Goal: Task Accomplishment & Management: Manage account settings

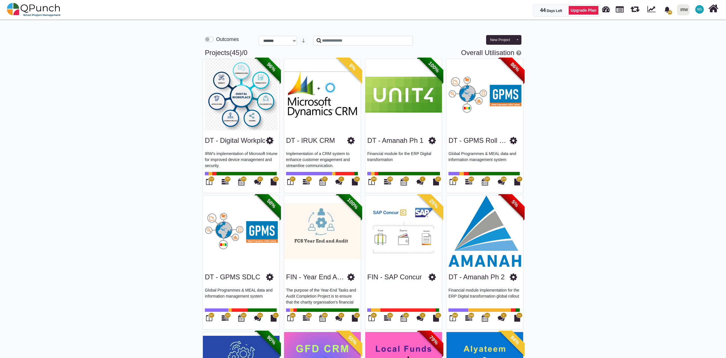
click at [698, 9] on span "NS" at bounding box center [699, 9] width 5 height 3
click at [681, 26] on link "Subscription Settings" at bounding box center [682, 26] width 50 height 8
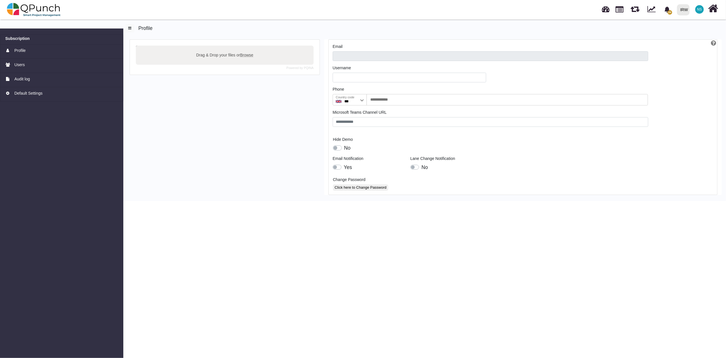
type input "**********"
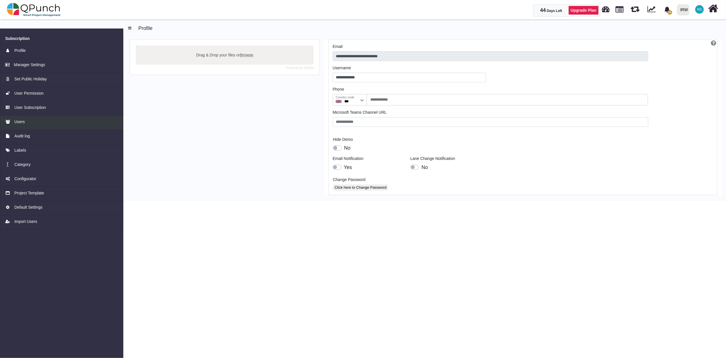
click at [22, 123] on span "Users" at bounding box center [19, 122] width 11 height 6
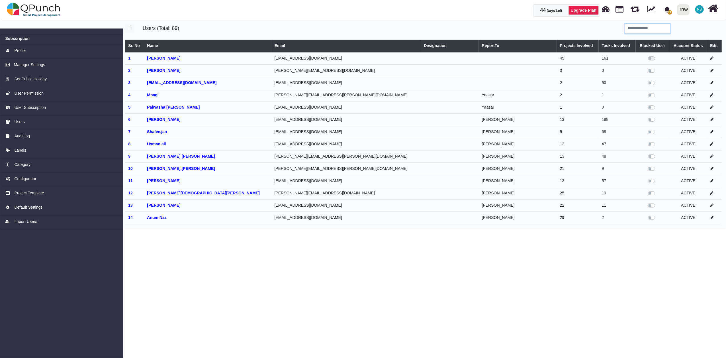
click at [633, 27] on input "search" at bounding box center [648, 29] width 46 height 10
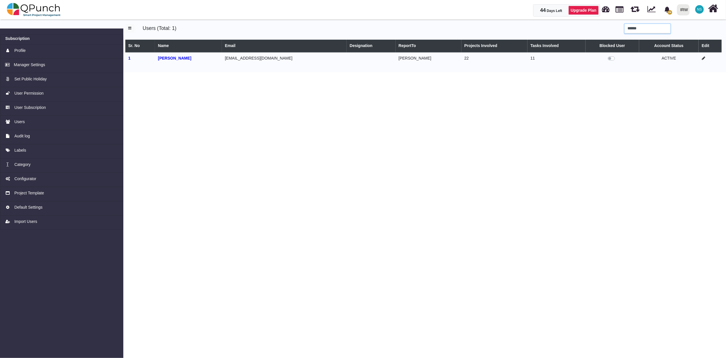
type input "******"
click at [702, 59] on icon at bounding box center [703, 58] width 3 height 4
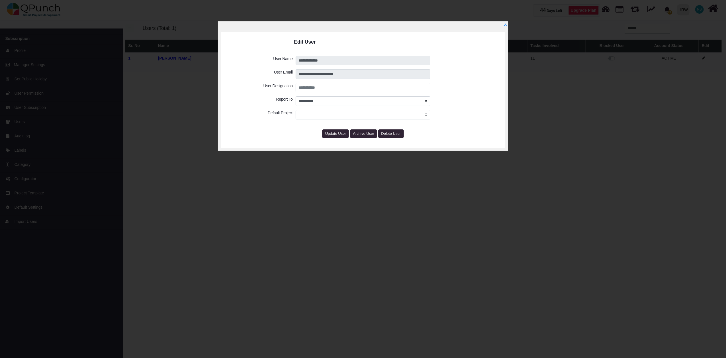
select select "****"
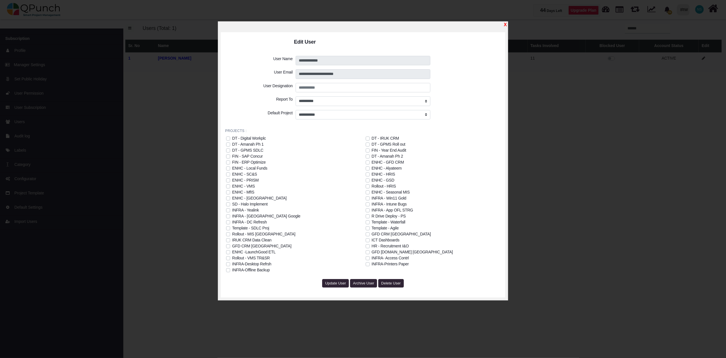
click at [505, 25] on link "X" at bounding box center [505, 24] width 3 height 5
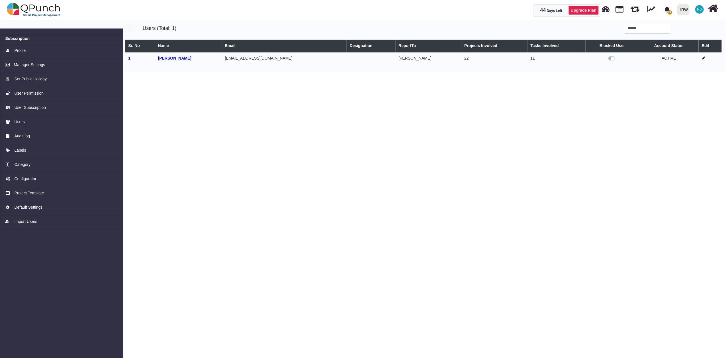
click at [182, 58] on b "[PERSON_NAME]" at bounding box center [174, 58] width 33 height 5
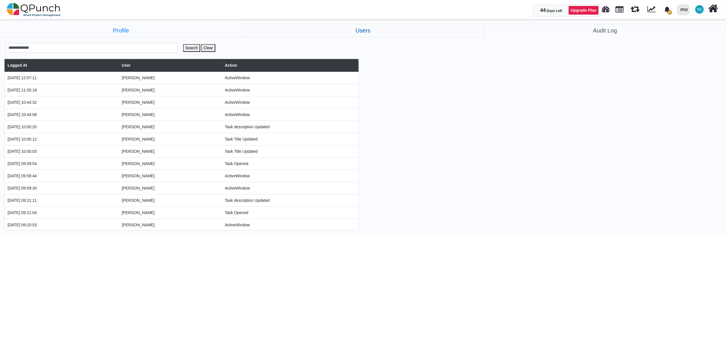
click at [367, 32] on link "Users" at bounding box center [363, 30] width 242 height 13
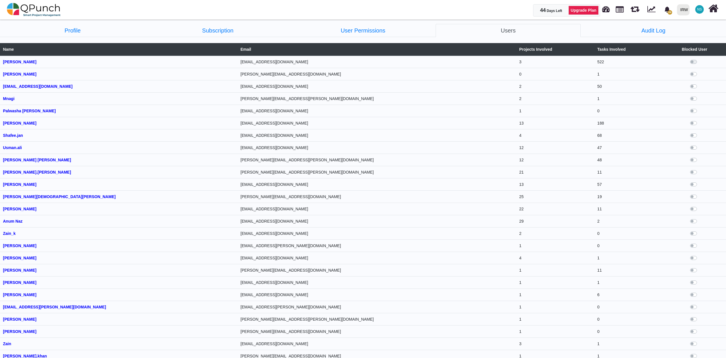
click at [698, 11] on span "NS" at bounding box center [699, 9] width 5 height 3
click at [680, 25] on link "Subscription Settings" at bounding box center [682, 26] width 50 height 8
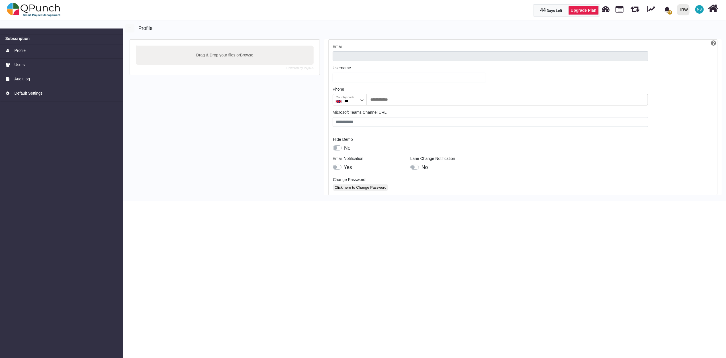
type input "**********"
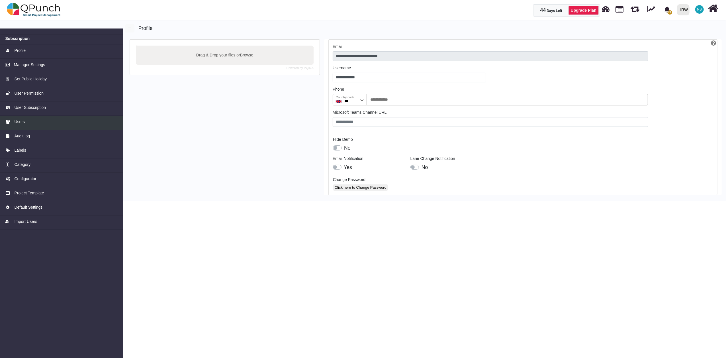
click at [18, 122] on span "Users" at bounding box center [19, 122] width 11 height 6
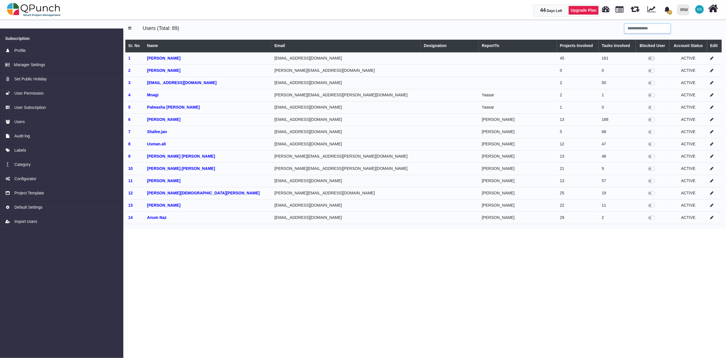
click at [652, 30] on input "search" at bounding box center [648, 29] width 46 height 10
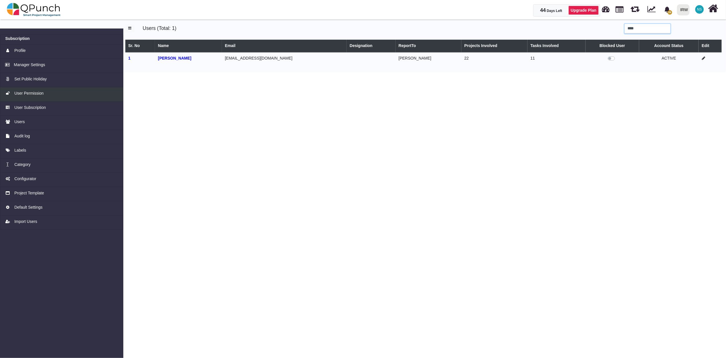
type input "****"
click at [30, 95] on span "User Permission" at bounding box center [28, 93] width 29 height 6
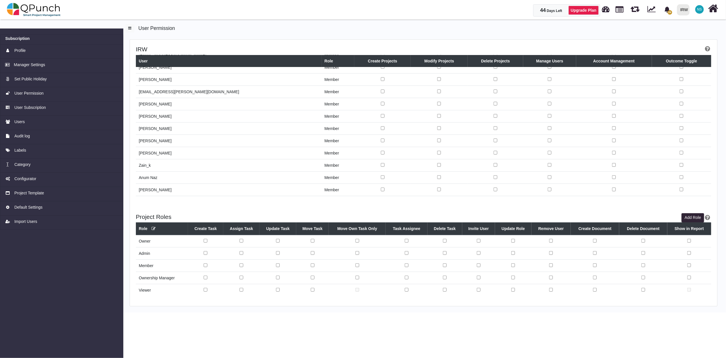
scroll to position [633, 0]
click at [181, 133] on td "[PERSON_NAME]" at bounding box center [229, 126] width 186 height 12
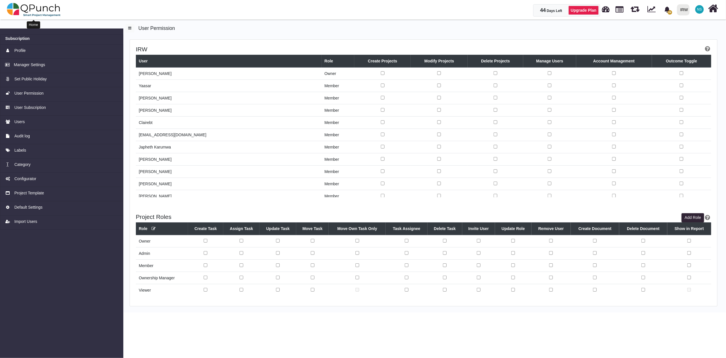
click at [39, 11] on img at bounding box center [34, 9] width 54 height 17
select select "**********"
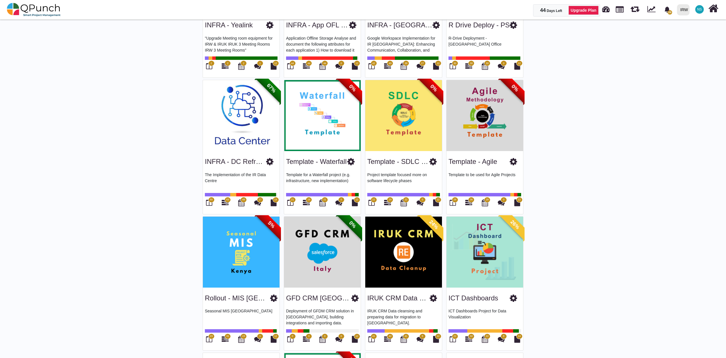
scroll to position [949, 0]
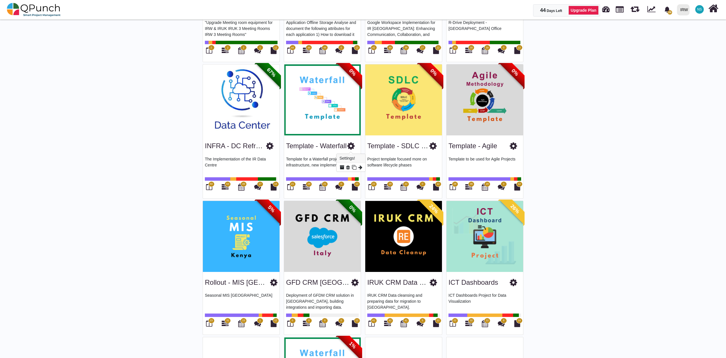
click at [351, 146] on icon at bounding box center [350, 146] width 7 height 9
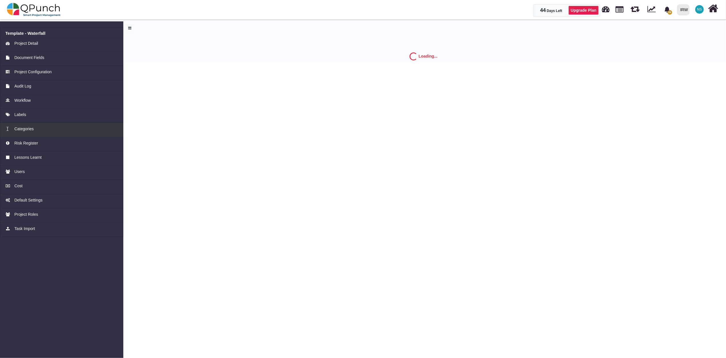
select select "*"
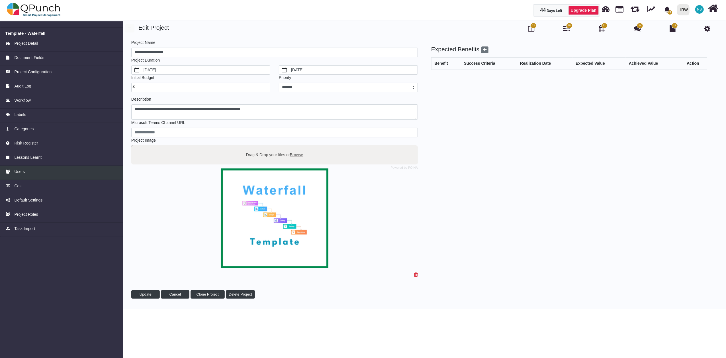
click at [34, 176] on link "Users" at bounding box center [61, 173] width 123 height 14
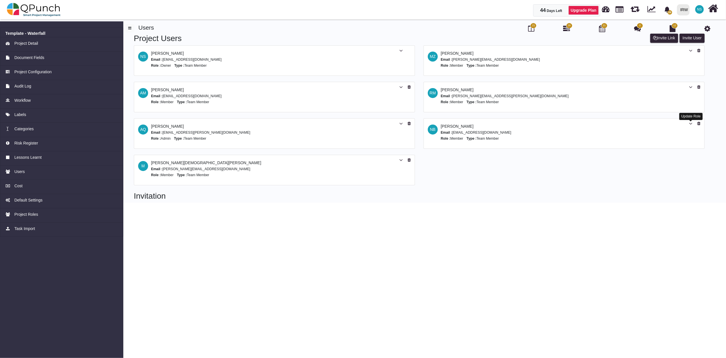
click at [692, 123] on icon at bounding box center [690, 124] width 3 height 4
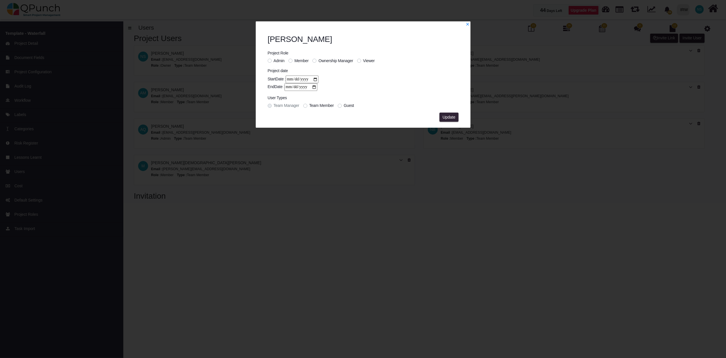
click at [274, 62] on label "Admin" at bounding box center [279, 61] width 11 height 6
click at [449, 115] on span "Update" at bounding box center [449, 117] width 13 height 5
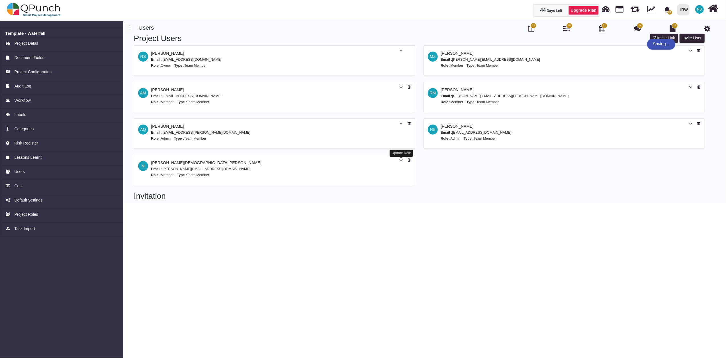
click at [399, 161] on icon at bounding box center [400, 160] width 3 height 4
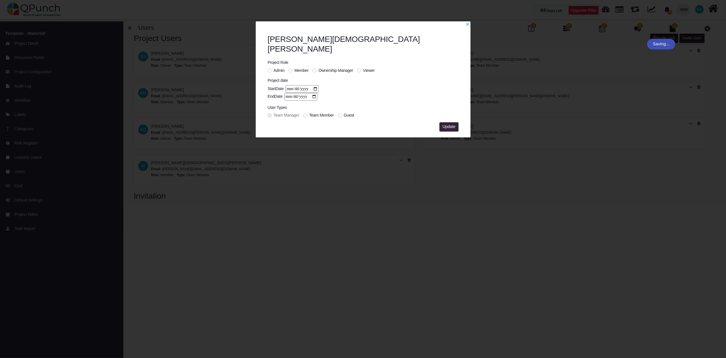
drag, startPoint x: 268, startPoint y: 59, endPoint x: 288, endPoint y: 74, distance: 25.0
click at [274, 68] on label "Admin" at bounding box center [279, 71] width 11 height 6
click at [454, 124] on span "Update" at bounding box center [449, 126] width 13 height 5
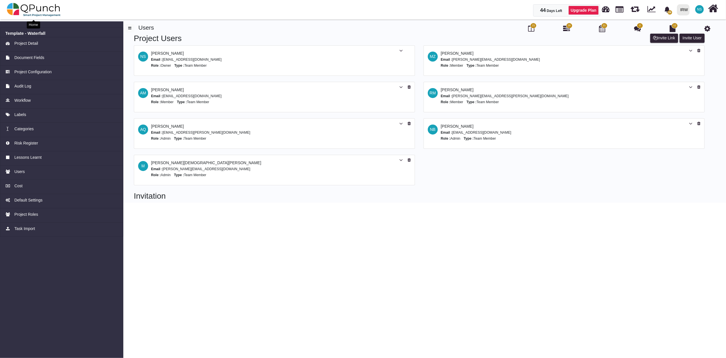
click at [31, 12] on img at bounding box center [34, 9] width 54 height 17
select select "**********"
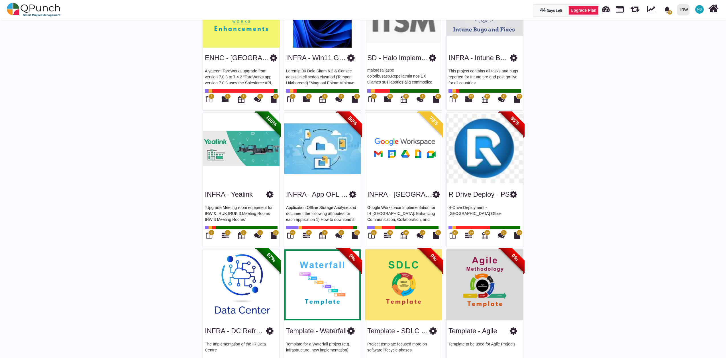
scroll to position [823, 0]
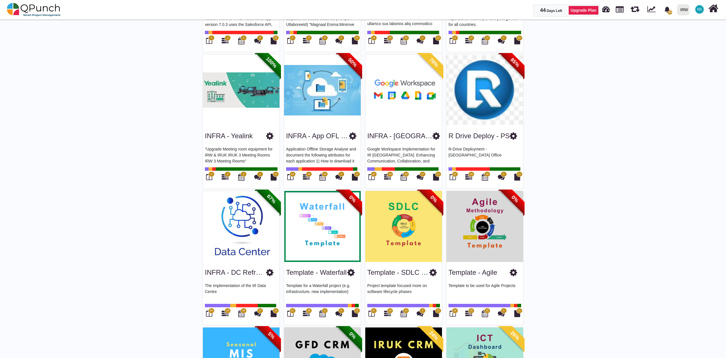
click at [432, 273] on icon at bounding box center [432, 272] width 7 height 9
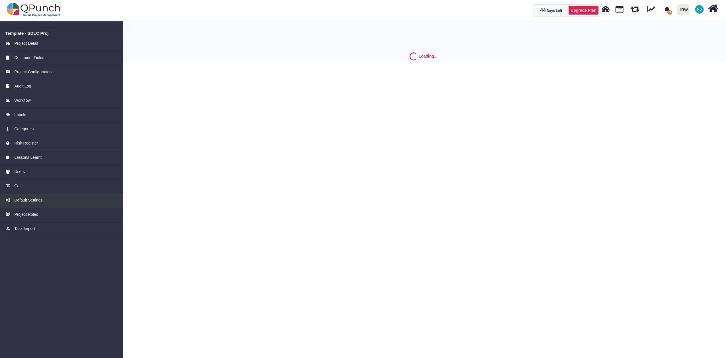
select select "*"
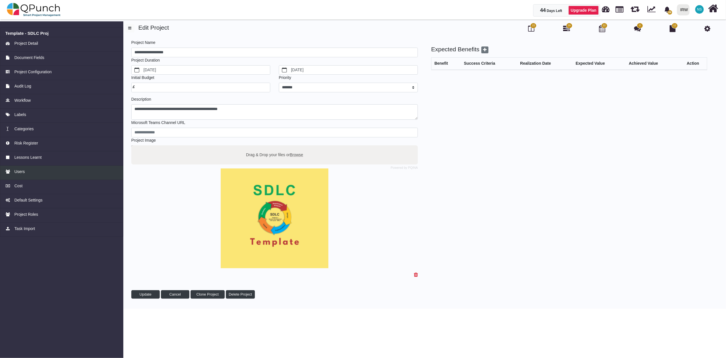
click at [22, 167] on link "Users" at bounding box center [61, 173] width 123 height 14
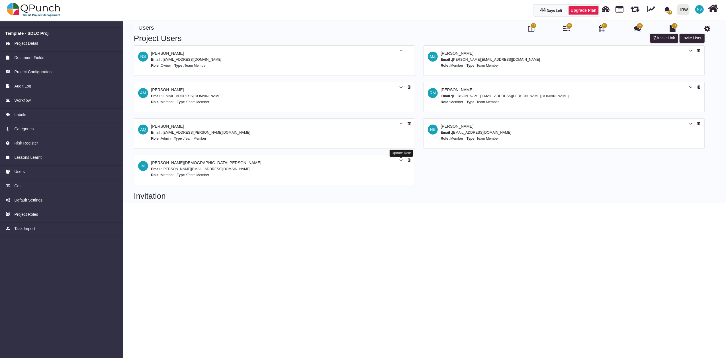
click at [401, 162] on icon at bounding box center [400, 160] width 3 height 4
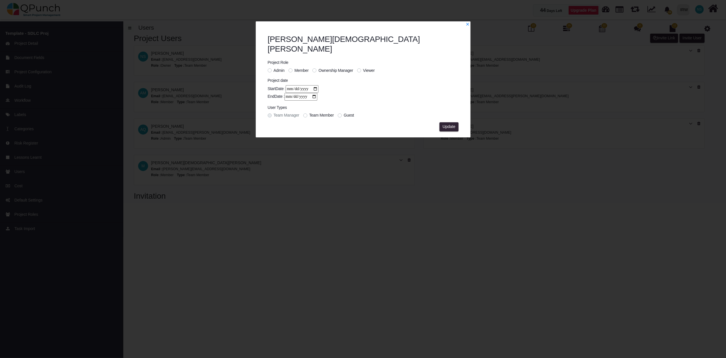
click at [275, 68] on span "Admin" at bounding box center [279, 70] width 11 height 5
click at [448, 124] on span "Update" at bounding box center [449, 126] width 13 height 5
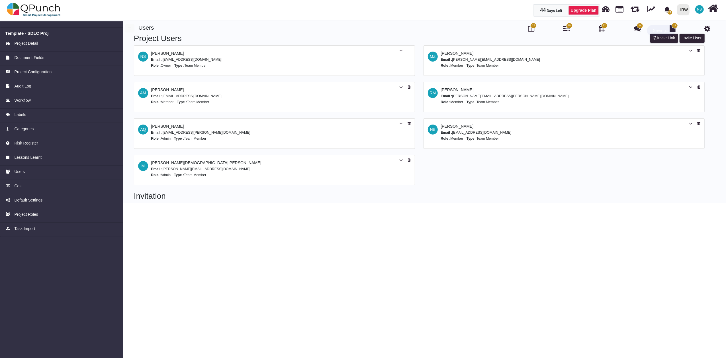
click at [521, 136] on div at bounding box center [607, 132] width 190 height 20
click at [689, 123] on icon at bounding box center [690, 124] width 3 height 4
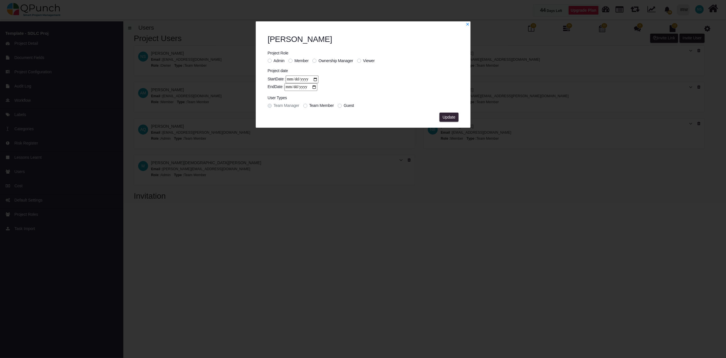
click at [274, 59] on span "Admin" at bounding box center [279, 60] width 11 height 5
click at [455, 118] on span "Update" at bounding box center [449, 117] width 13 height 5
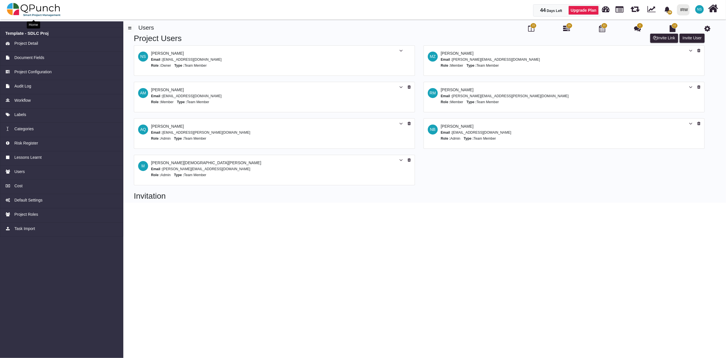
click at [32, 7] on img at bounding box center [34, 9] width 54 height 17
select select "**********"
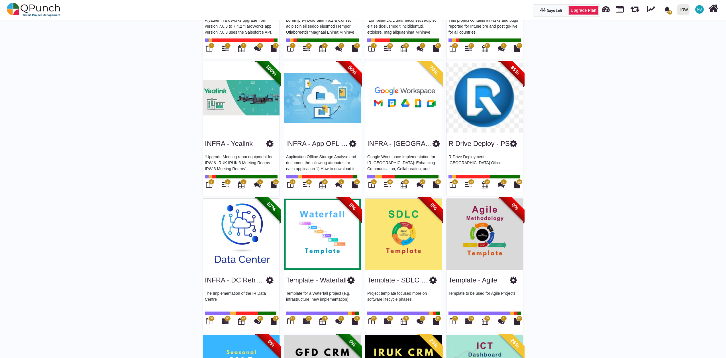
scroll to position [823, 0]
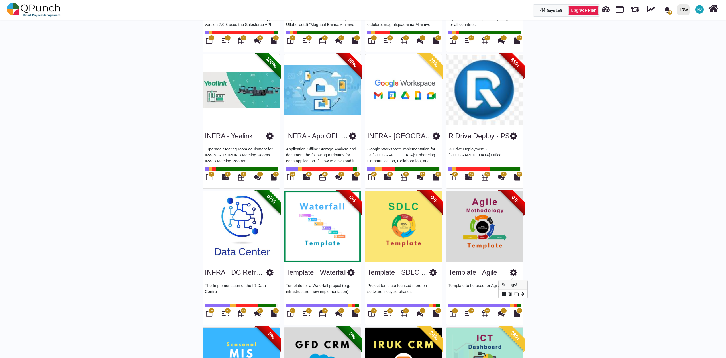
click at [516, 273] on icon at bounding box center [513, 272] width 7 height 9
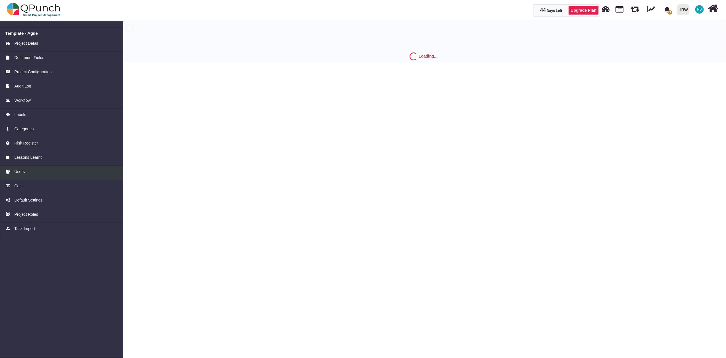
click at [27, 173] on div "Users" at bounding box center [61, 172] width 113 height 6
select select "*"
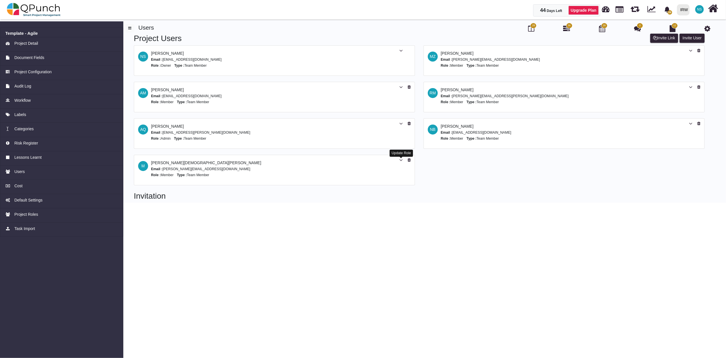
click at [400, 160] on icon at bounding box center [400, 160] width 3 height 4
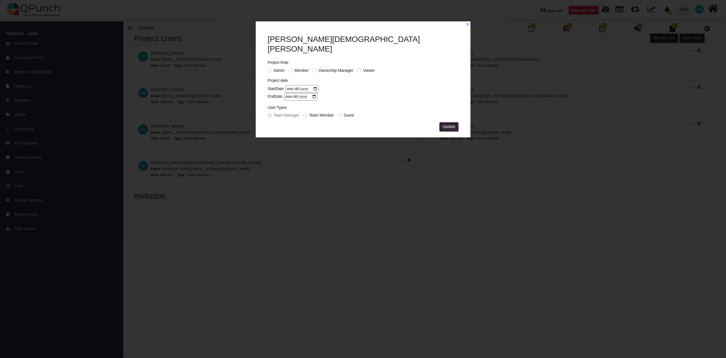
click at [274, 68] on label "Admin" at bounding box center [279, 71] width 11 height 6
click at [451, 124] on span "Update" at bounding box center [449, 126] width 13 height 5
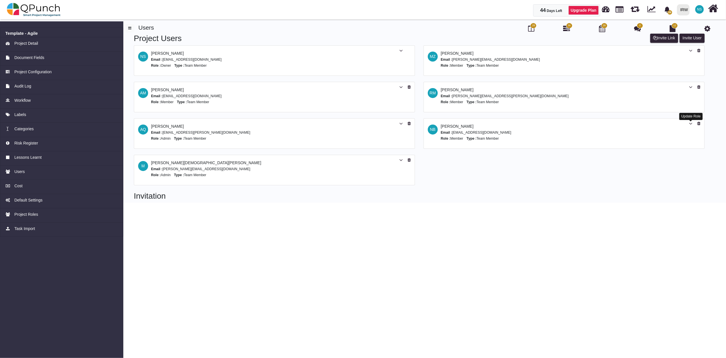
click at [689, 124] on icon at bounding box center [690, 124] width 3 height 4
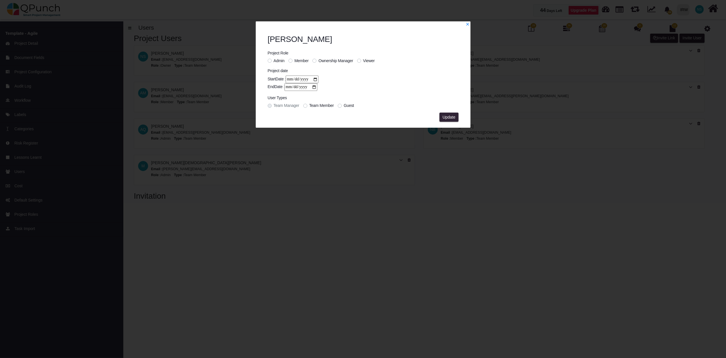
click at [278, 62] on span "Admin" at bounding box center [279, 60] width 11 height 5
click at [453, 115] on span "Update" at bounding box center [449, 117] width 13 height 5
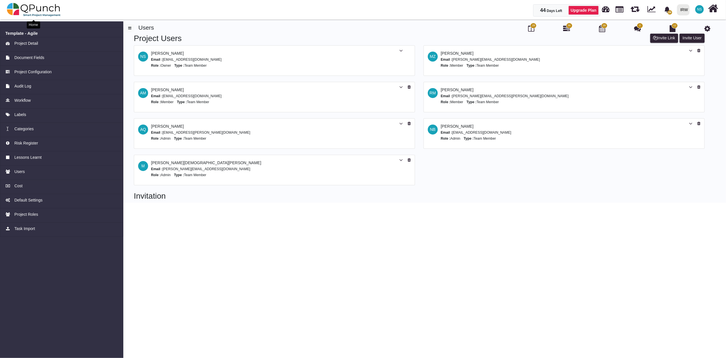
click at [30, 6] on img at bounding box center [34, 9] width 54 height 17
select select "**********"
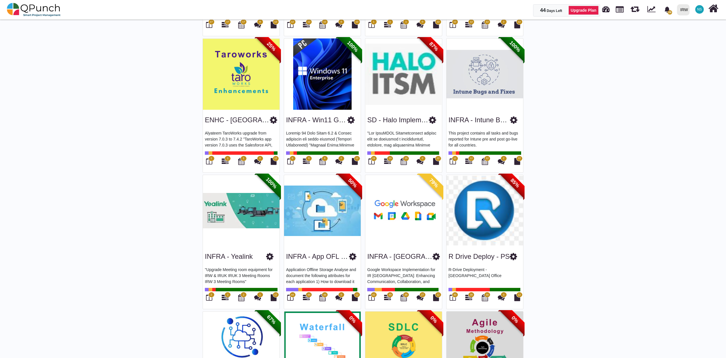
scroll to position [823, 0]
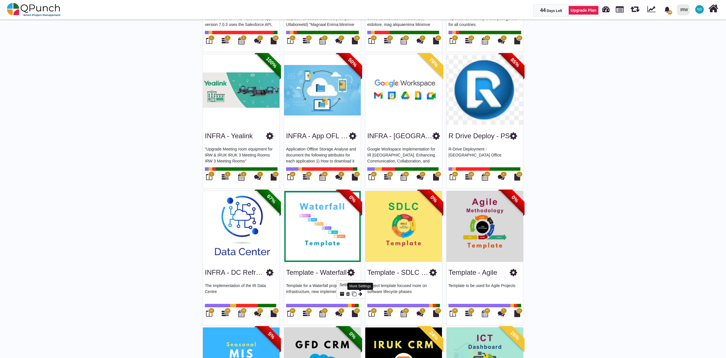
click at [359, 294] on icon at bounding box center [360, 293] width 4 height 5
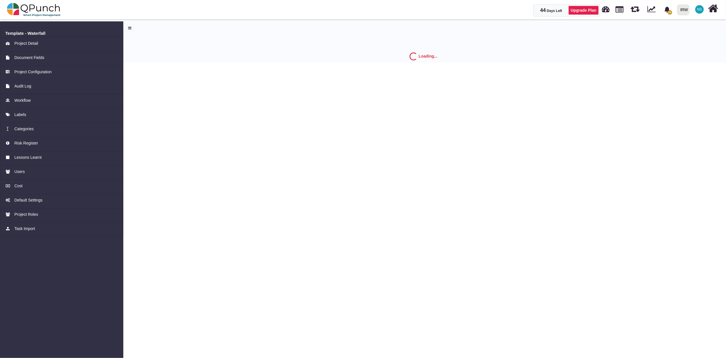
select select "*"
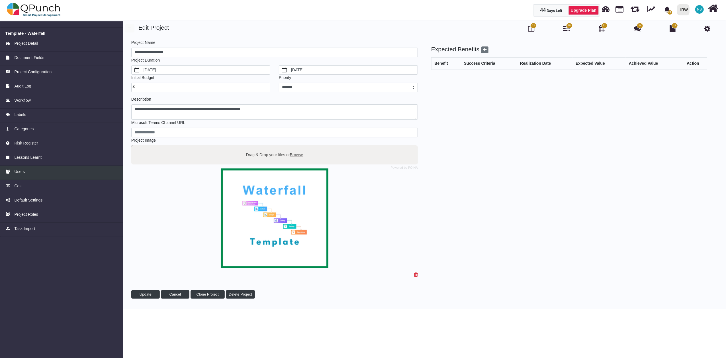
click at [28, 171] on div "Users" at bounding box center [61, 172] width 113 height 6
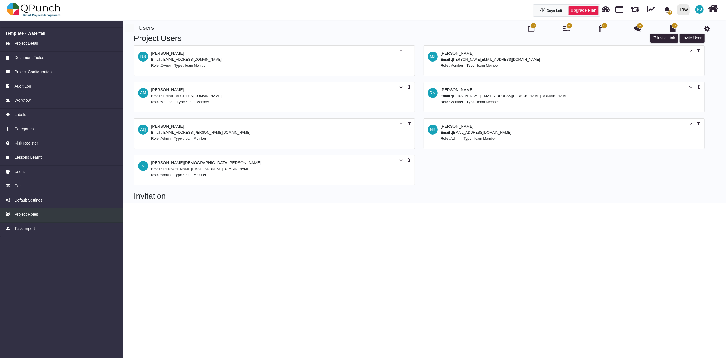
click at [35, 214] on span "Project Roles" at bounding box center [26, 214] width 24 height 6
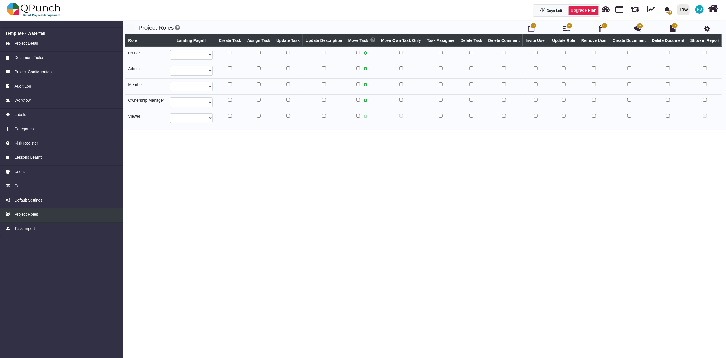
select select
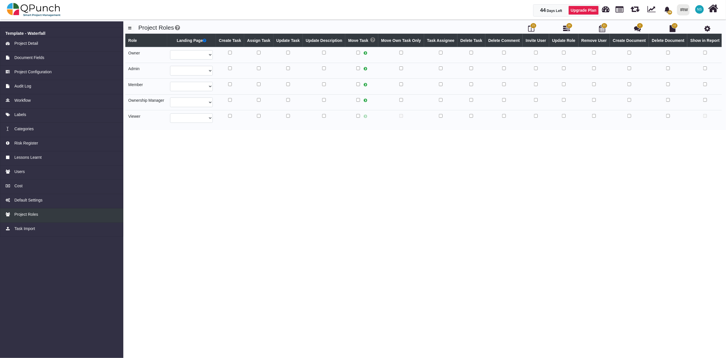
select select
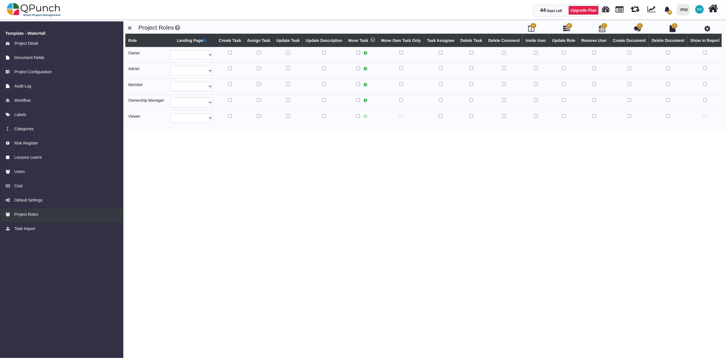
select select
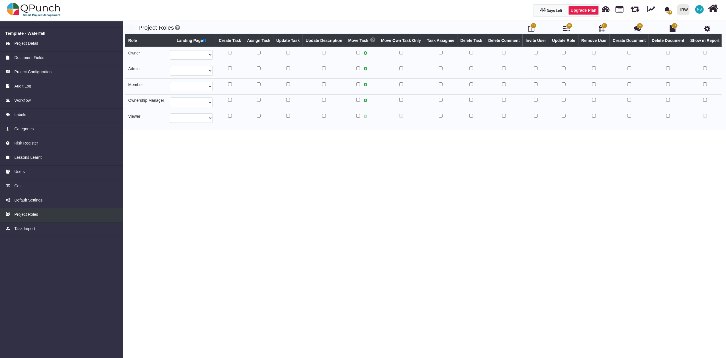
select select
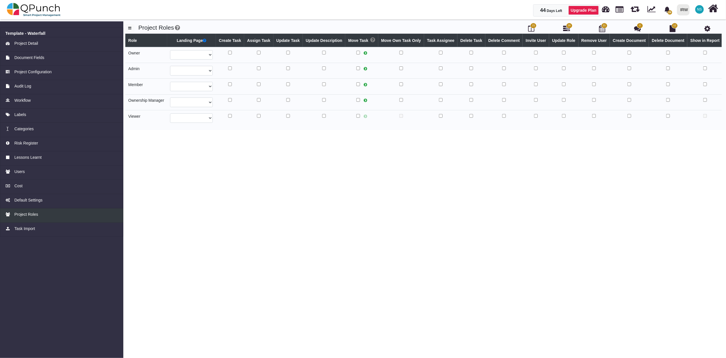
select select
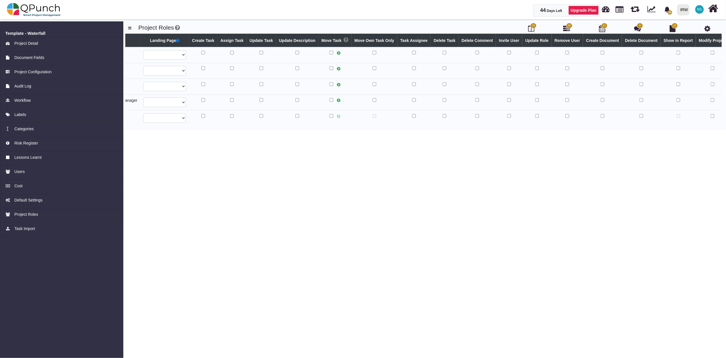
scroll to position [0, 28]
click at [32, 216] on span "Project Roles" at bounding box center [26, 214] width 24 height 6
click at [35, 199] on span "Default Settings" at bounding box center [28, 200] width 28 height 6
select select
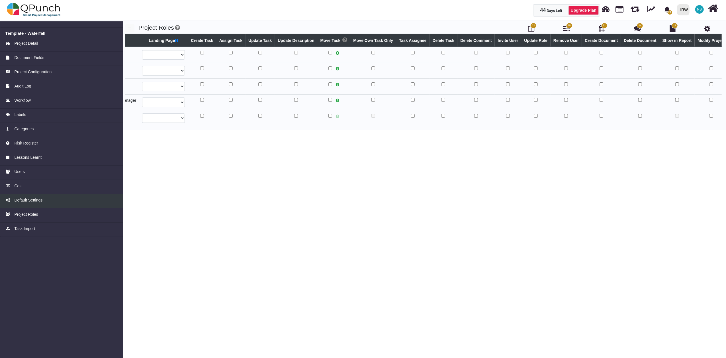
select select
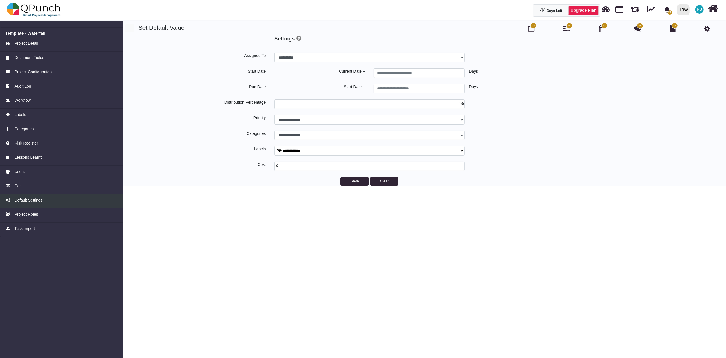
select select
type input "*"
select select
click at [26, 170] on div "Users" at bounding box center [61, 172] width 113 height 6
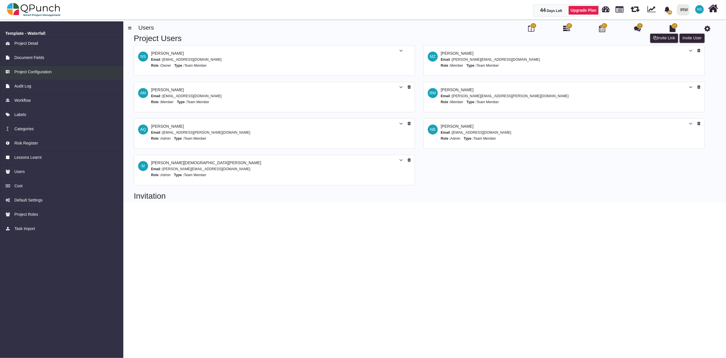
click at [27, 72] on span "Project Configuration" at bounding box center [32, 72] width 37 height 6
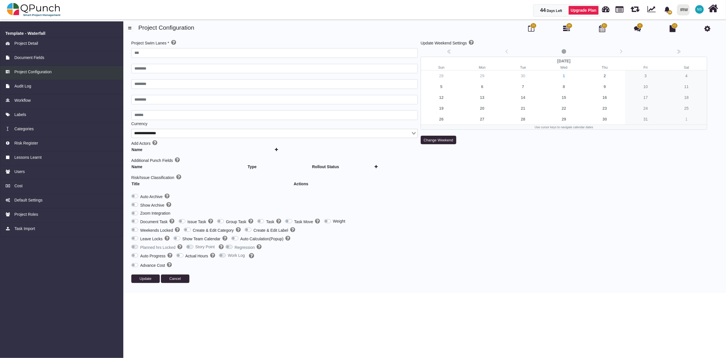
type input "***"
type input "********"
type input "******"
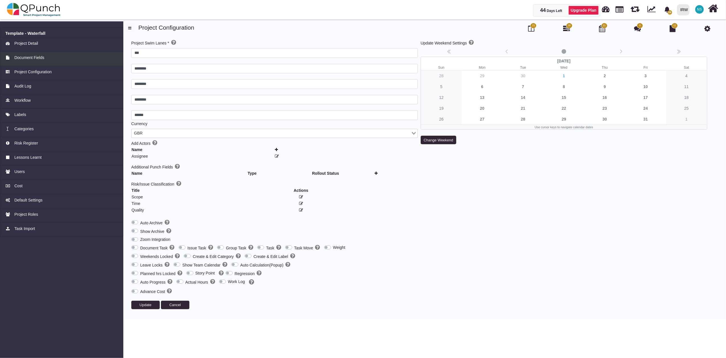
click at [47, 57] on div "Document Fields" at bounding box center [61, 58] width 113 height 6
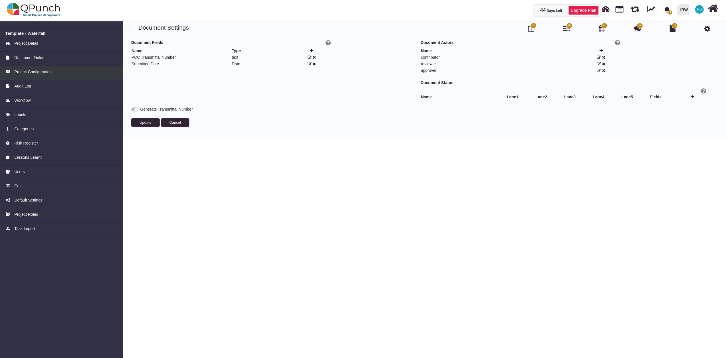
click at [43, 71] on span "Project Configuration" at bounding box center [32, 72] width 37 height 6
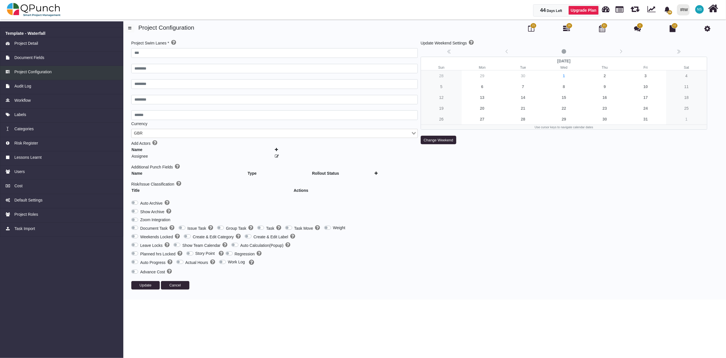
type input "***"
type input "********"
type input "******"
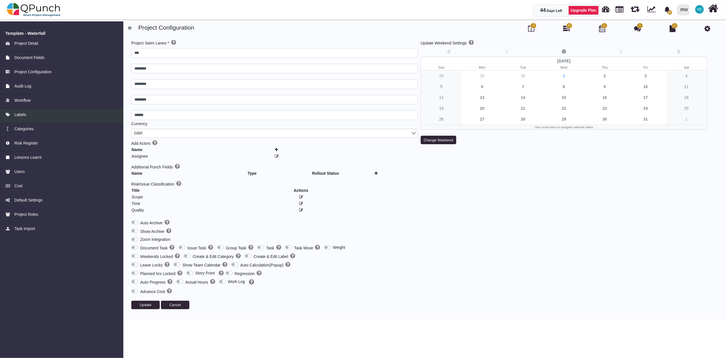
click at [29, 116] on div "Labels" at bounding box center [61, 115] width 113 height 6
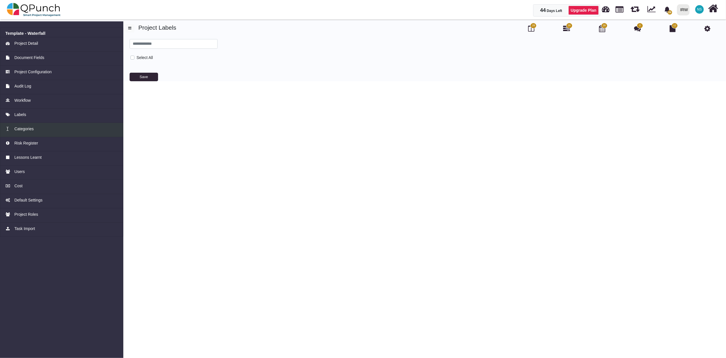
click at [22, 131] on span "Categories" at bounding box center [23, 129] width 19 height 6
click at [29, 143] on span "Risk Register" at bounding box center [26, 143] width 24 height 6
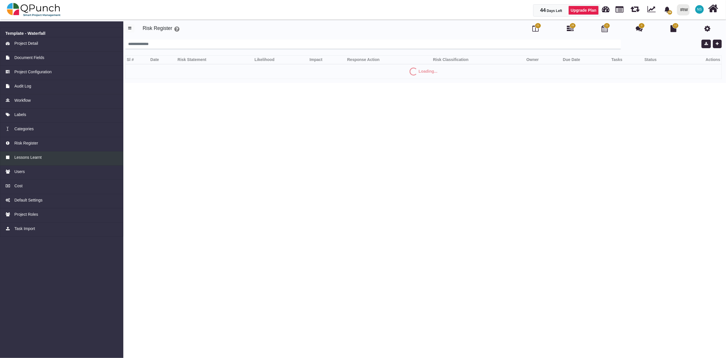
click at [27, 160] on span "Lessons Learnt" at bounding box center [27, 157] width 27 height 6
click at [26, 174] on div "Users" at bounding box center [61, 172] width 113 height 6
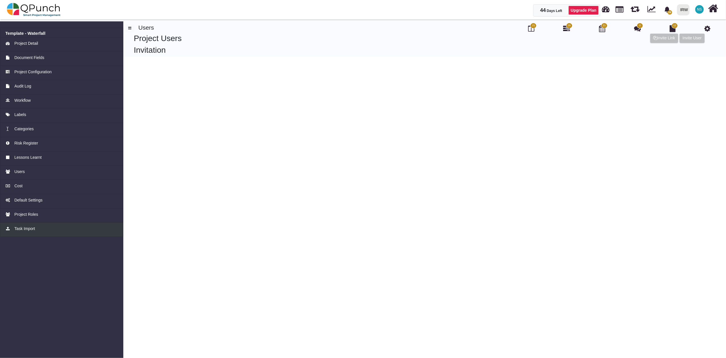
click at [28, 228] on span "Task Import" at bounding box center [24, 229] width 21 height 6
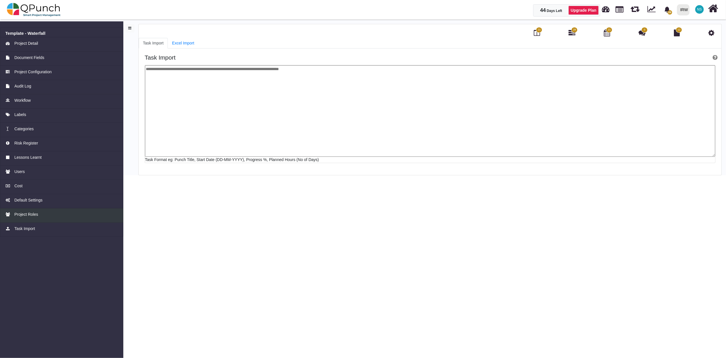
click at [28, 212] on span "Project Roles" at bounding box center [26, 214] width 24 height 6
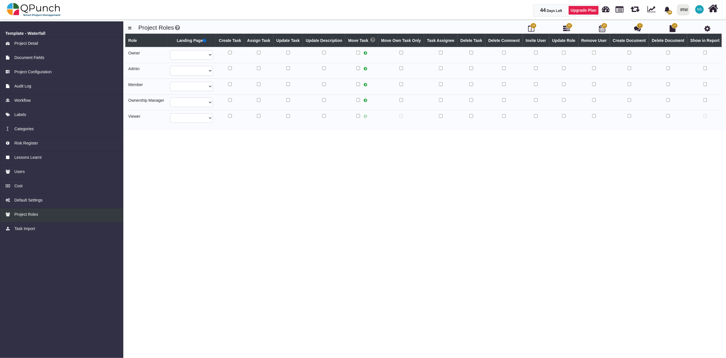
select select
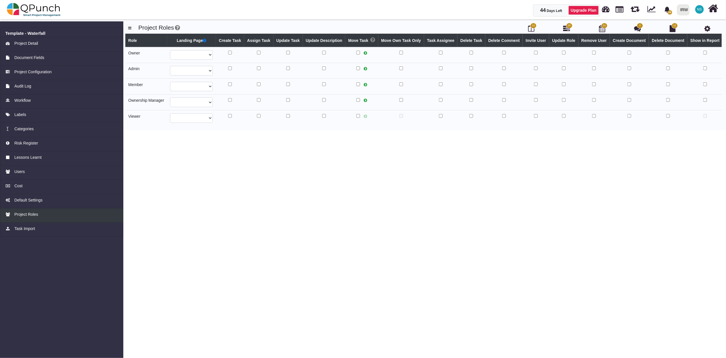
select select
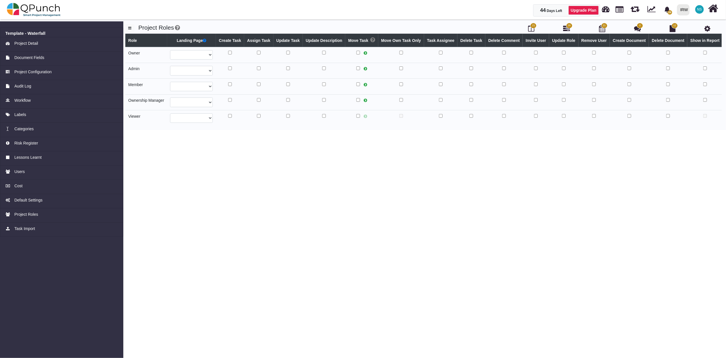
click at [700, 10] on span "NS" at bounding box center [699, 9] width 5 height 3
click at [714, 13] on icon at bounding box center [713, 8] width 10 height 11
select select "**********"
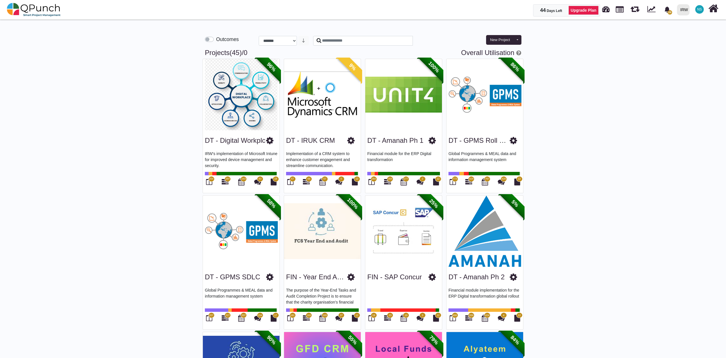
click at [702, 11] on span "NS" at bounding box center [699, 9] width 9 height 9
click at [694, 24] on link "Subscription Settings" at bounding box center [682, 26] width 50 height 8
